Goal: Task Accomplishment & Management: Use online tool/utility

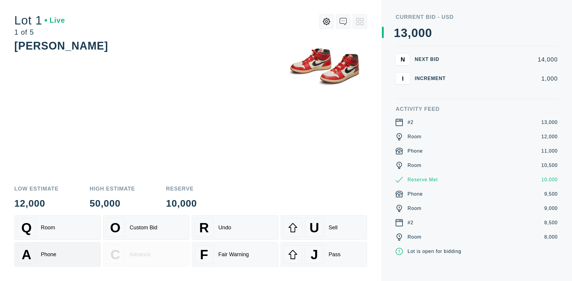
click at [58, 254] on div "A Phone" at bounding box center [57, 253] width 81 height 19
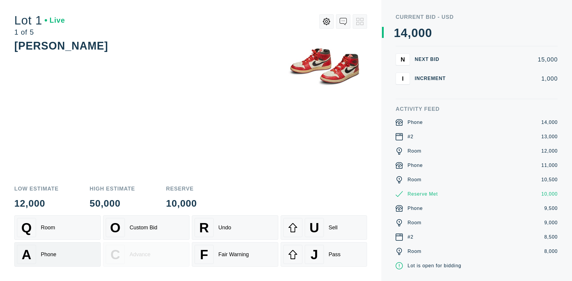
click at [58, 227] on div "Q Room" at bounding box center [57, 227] width 81 height 19
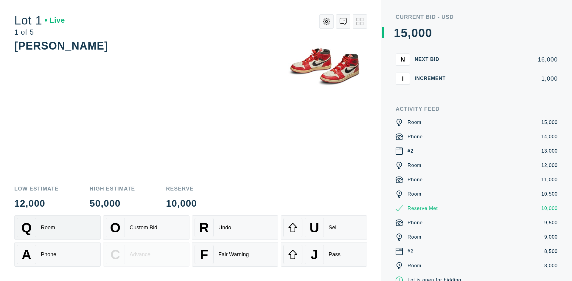
click at [235, 227] on div "R Undo" at bounding box center [235, 227] width 81 height 19
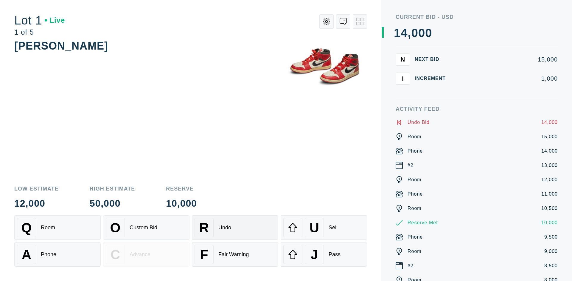
click at [58, 227] on div "Q Room" at bounding box center [57, 227] width 81 height 19
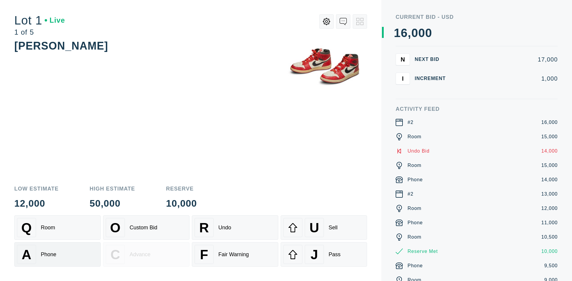
click at [58, 254] on div "A Phone" at bounding box center [57, 253] width 81 height 19
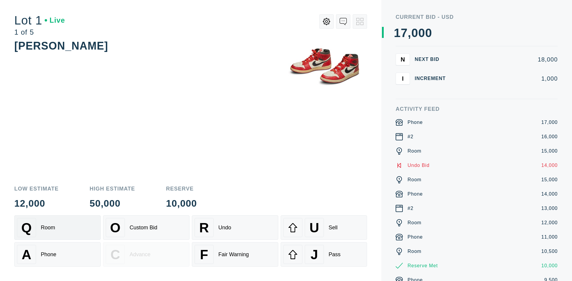
click at [58, 227] on div "Q Room" at bounding box center [57, 227] width 81 height 19
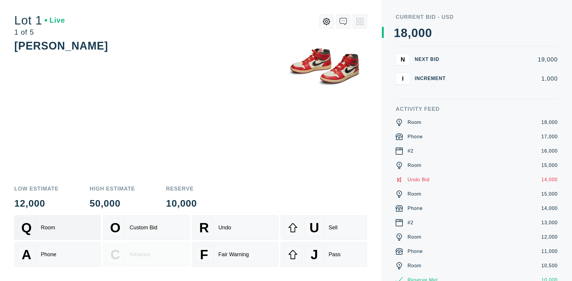
click at [235, 227] on div "R Undo" at bounding box center [235, 227] width 81 height 19
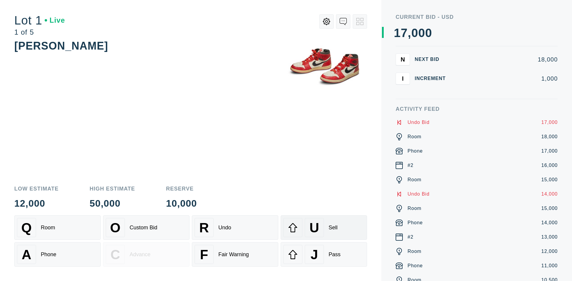
click at [324, 227] on div "U Sell" at bounding box center [324, 227] width 81 height 19
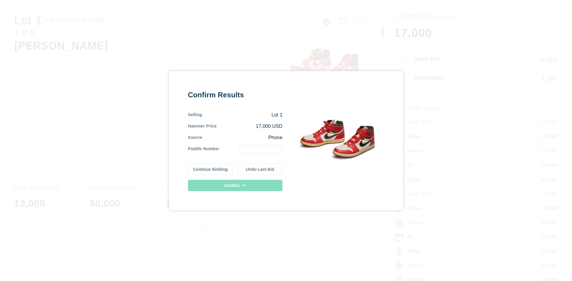
click at [211, 169] on button "Continue Bidding" at bounding box center [210, 168] width 45 height 11
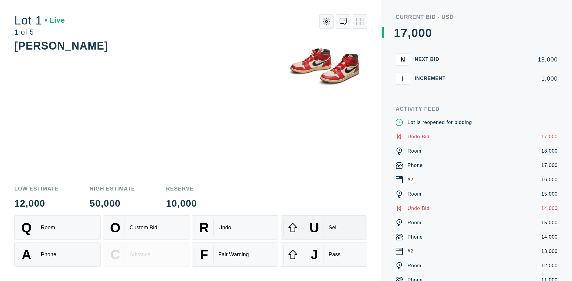
click at [324, 227] on div "U Sell" at bounding box center [324, 227] width 81 height 19
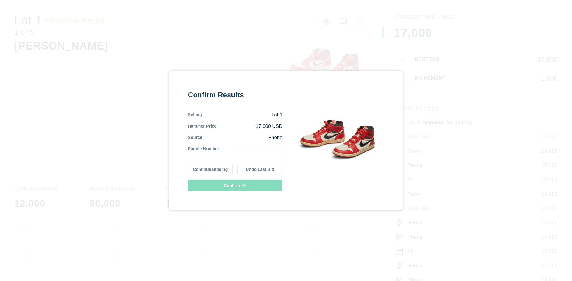
click at [260, 169] on button "Undo Last Bid" at bounding box center [260, 168] width 45 height 11
click at [211, 168] on button "Continue Bidding" at bounding box center [210, 168] width 45 height 11
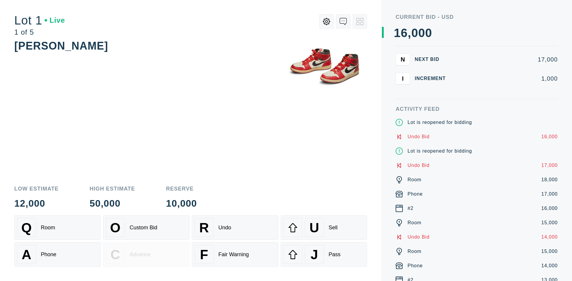
click at [324, 254] on div "J Pass" at bounding box center [324, 253] width 81 height 19
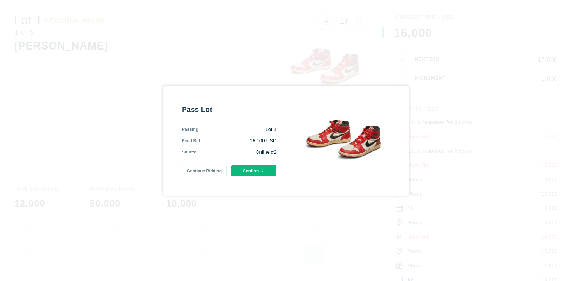
click at [254, 169] on button "Confirm" at bounding box center [254, 170] width 45 height 11
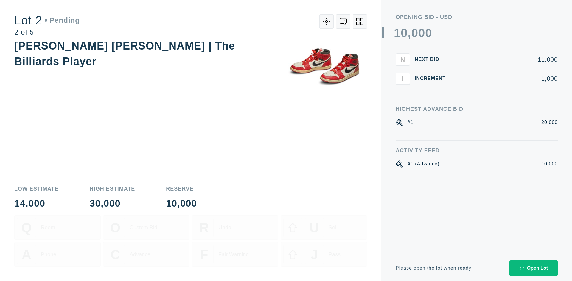
click at [534, 267] on div "Open Lot" at bounding box center [534, 267] width 29 height 5
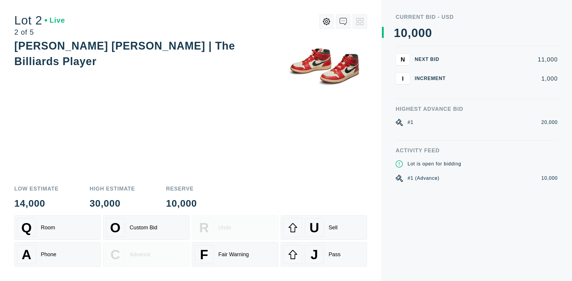
click at [58, 227] on div "Q Room" at bounding box center [57, 227] width 81 height 19
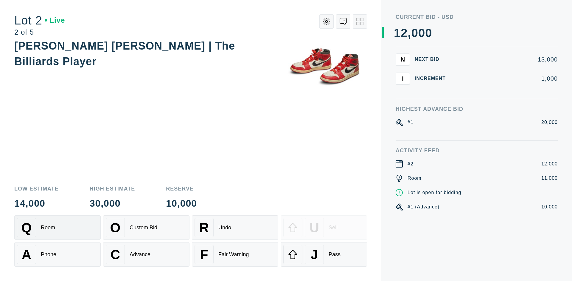
click at [146, 254] on div "Advance" at bounding box center [140, 254] width 21 height 6
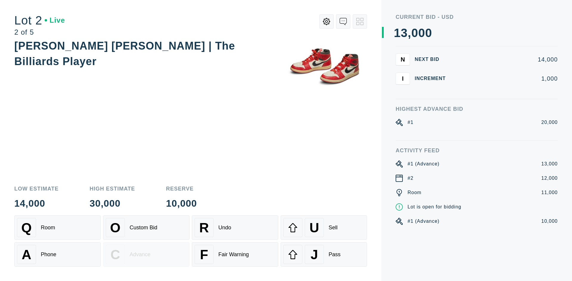
click at [324, 227] on div "U Sell" at bounding box center [324, 227] width 81 height 19
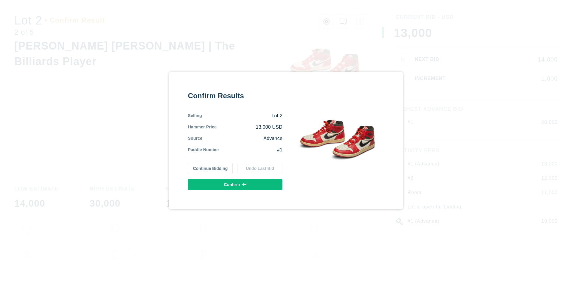
click at [236, 184] on button "Confirm" at bounding box center [235, 184] width 95 height 11
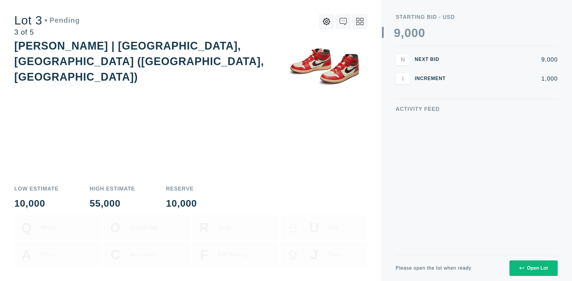
click at [534, 267] on div "Open Lot" at bounding box center [534, 267] width 29 height 5
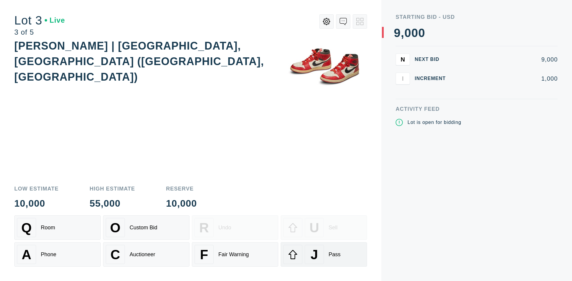
click at [324, 254] on div "J Pass" at bounding box center [324, 253] width 81 height 19
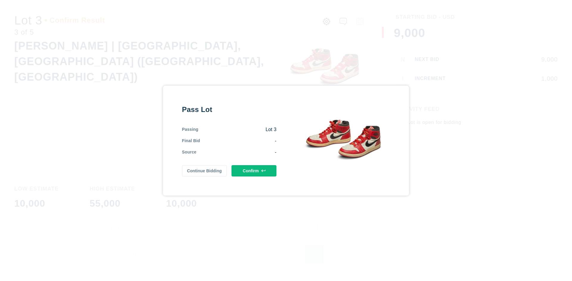
click at [254, 170] on button "Confirm" at bounding box center [254, 170] width 45 height 11
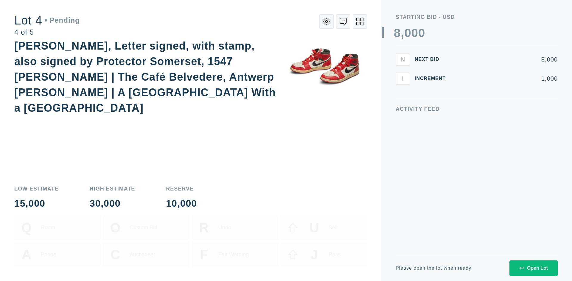
click at [534, 267] on div "Open Lot" at bounding box center [534, 267] width 29 height 5
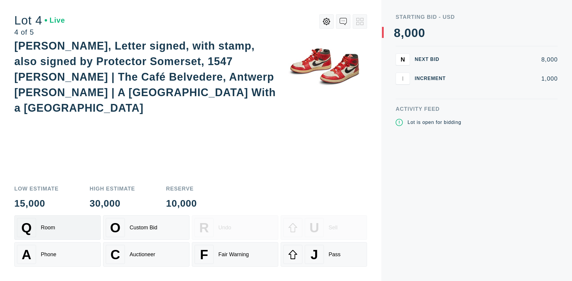
click at [58, 227] on div "Q Room" at bounding box center [57, 227] width 81 height 19
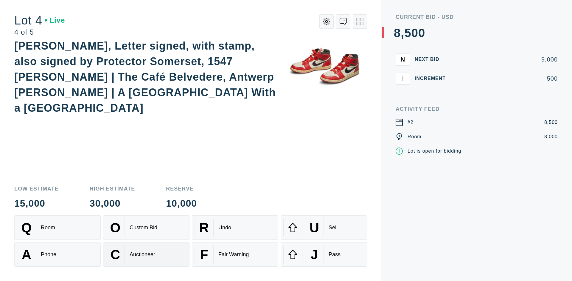
click at [146, 254] on div "Auctioneer" at bounding box center [143, 254] width 26 height 6
click at [324, 254] on div "J Pass" at bounding box center [324, 253] width 81 height 19
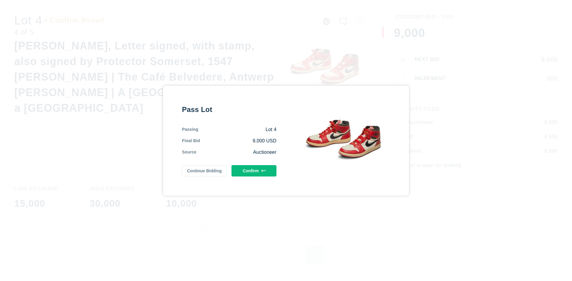
click at [254, 169] on button "Confirm" at bounding box center [254, 170] width 45 height 11
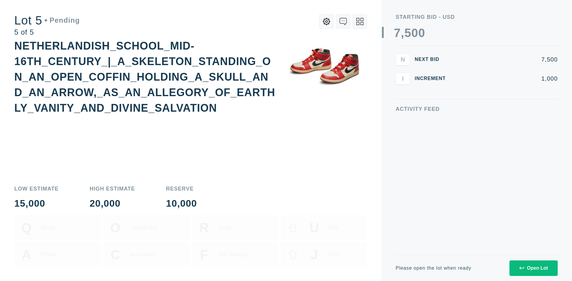
click at [534, 267] on div "Open Lot" at bounding box center [534, 267] width 29 height 5
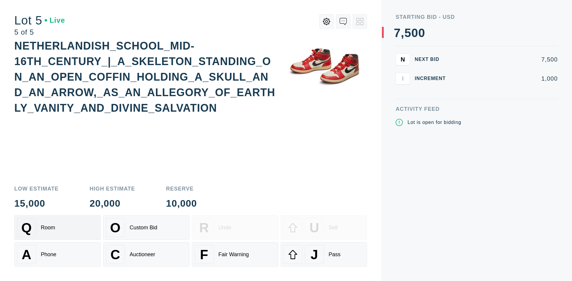
click at [58, 227] on div "Q Room" at bounding box center [57, 227] width 81 height 19
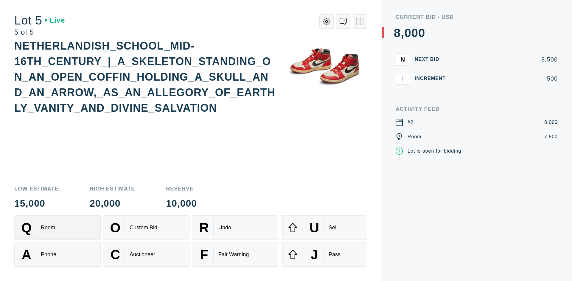
click at [58, 227] on div "Q Room" at bounding box center [57, 227] width 81 height 19
click at [324, 227] on div "U Sell" at bounding box center [324, 227] width 81 height 19
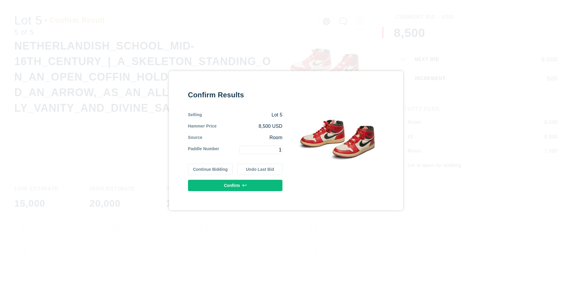
type input "1"
click at [236, 185] on button "Confirm" at bounding box center [235, 184] width 95 height 11
